Goal: Information Seeking & Learning: Learn about a topic

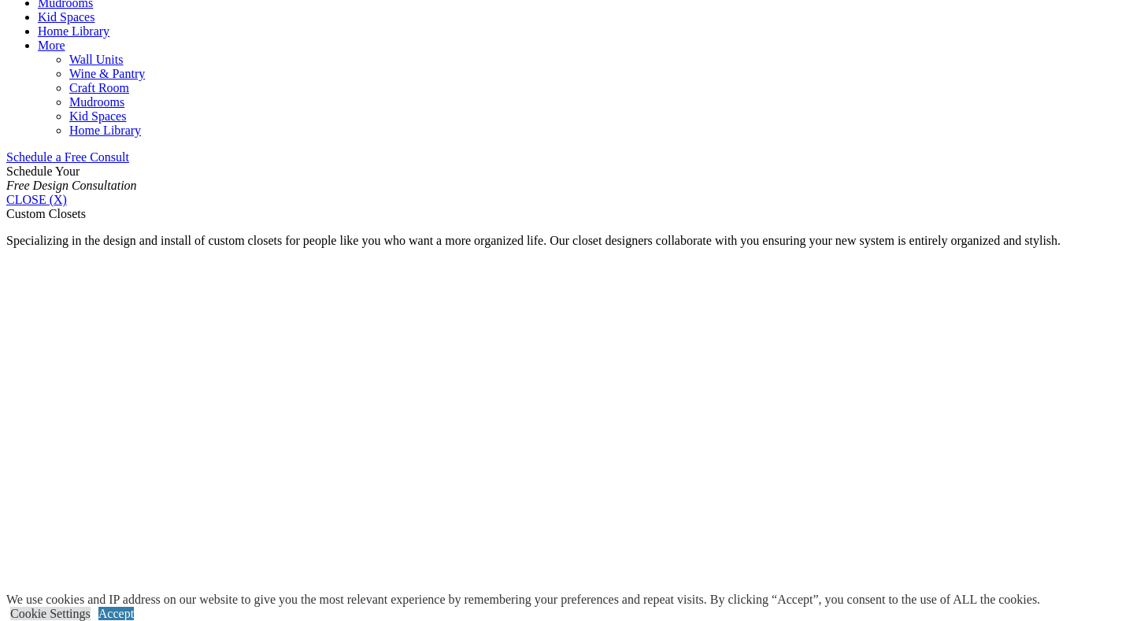
scroll to position [1174, 0]
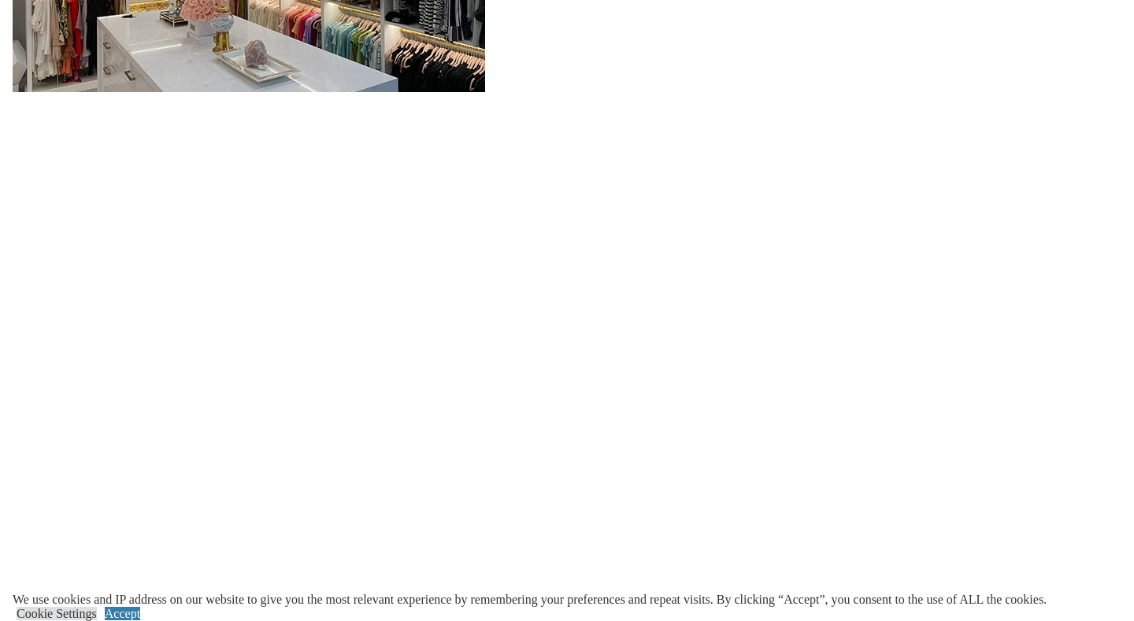
scroll to position [2017, 0]
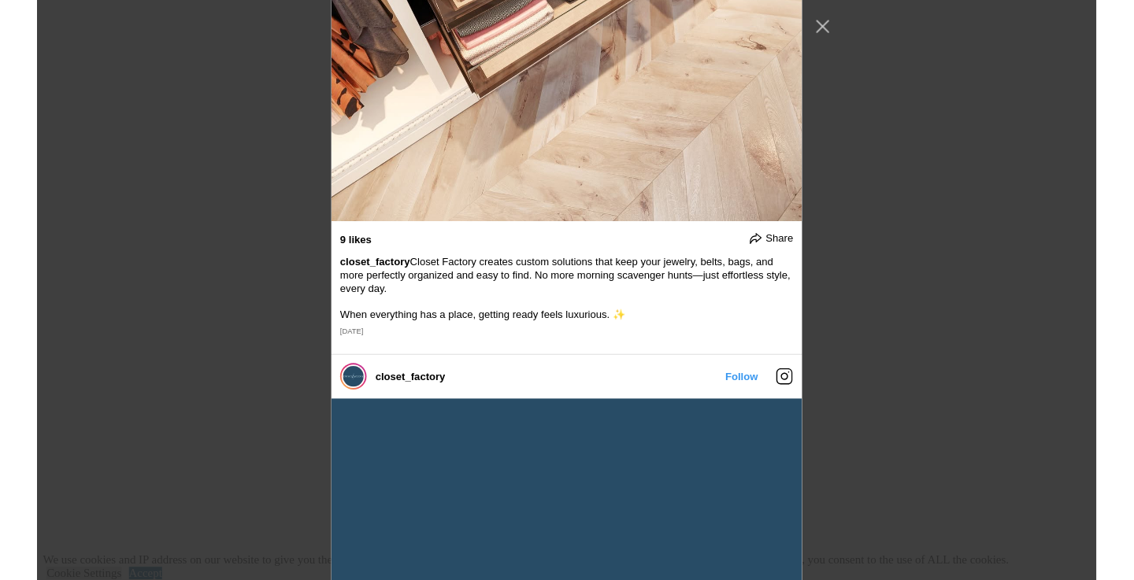
scroll to position [2678, 0]
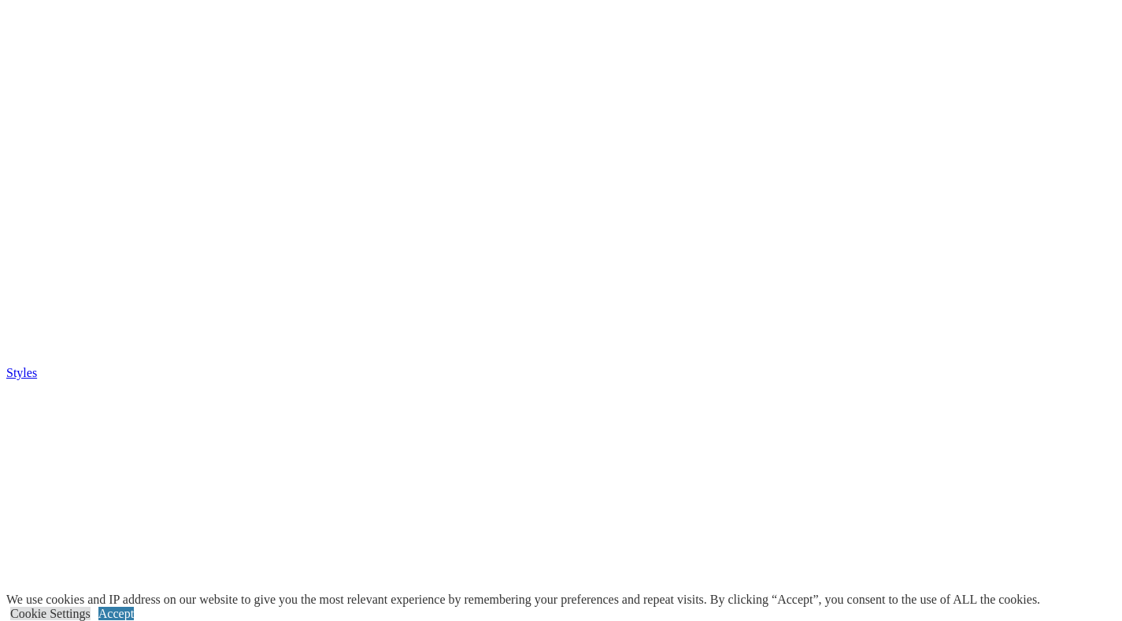
scroll to position [4017, 0]
